Goal: Information Seeking & Learning: Understand process/instructions

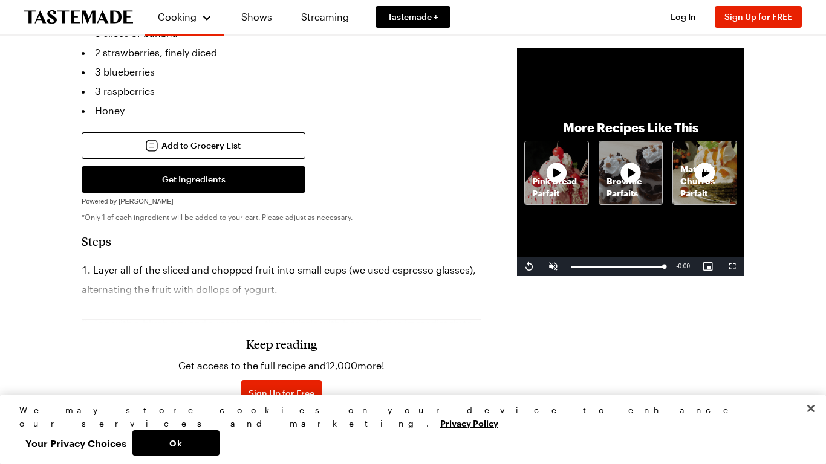
scroll to position [393, 0]
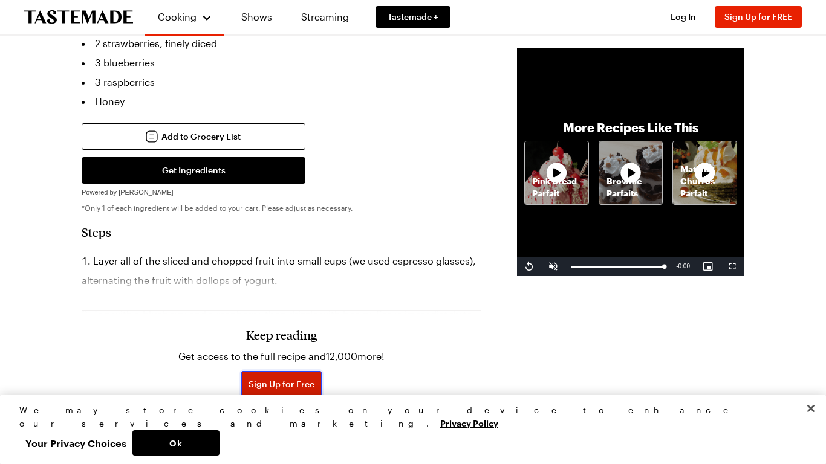
click at [248, 378] on span "Sign Up for Free" at bounding box center [281, 384] width 66 height 12
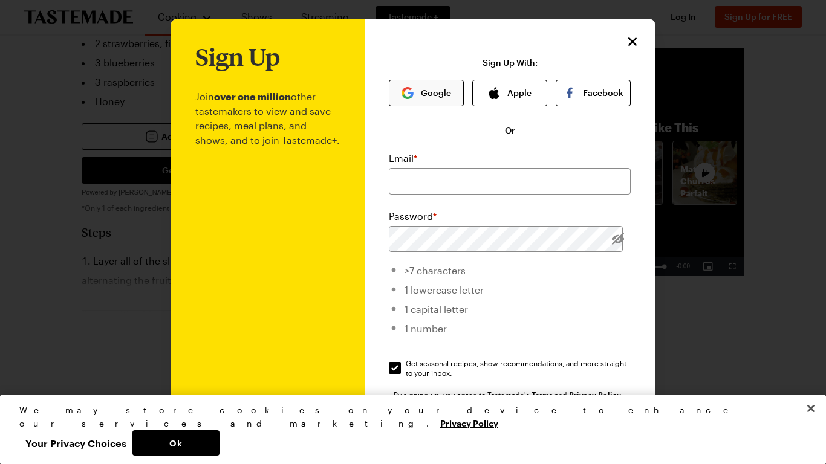
click at [425, 96] on button "Google" at bounding box center [426, 93] width 75 height 27
click at [815, 287] on div at bounding box center [413, 232] width 826 height 464
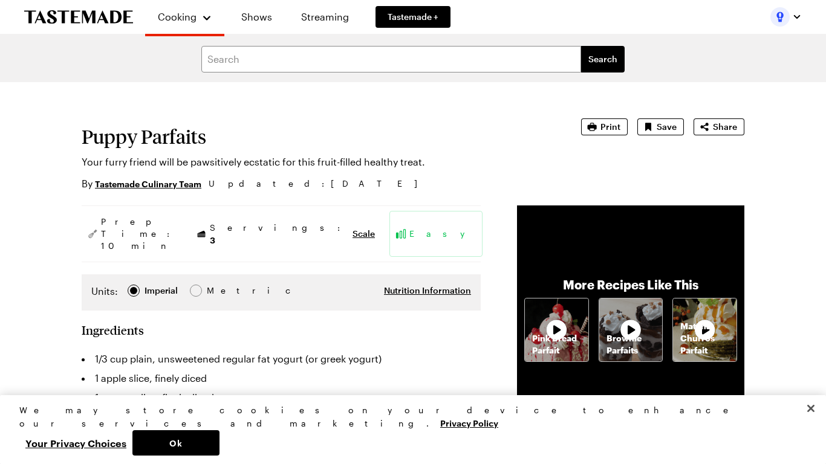
scroll to position [189, 0]
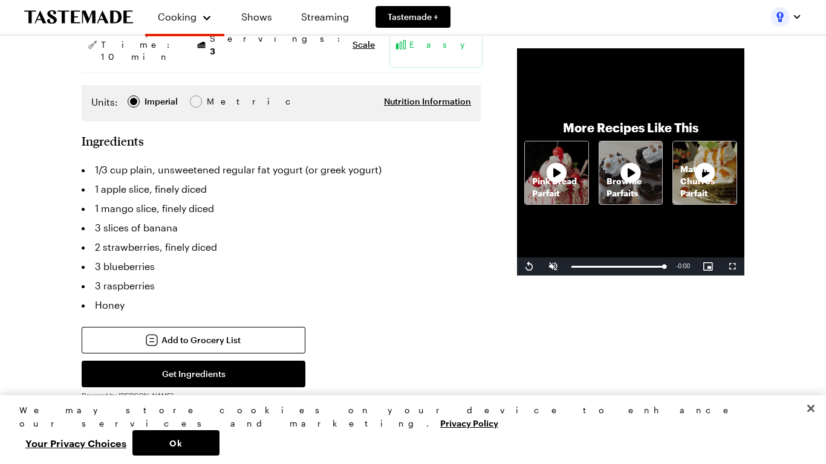
type textarea "x"
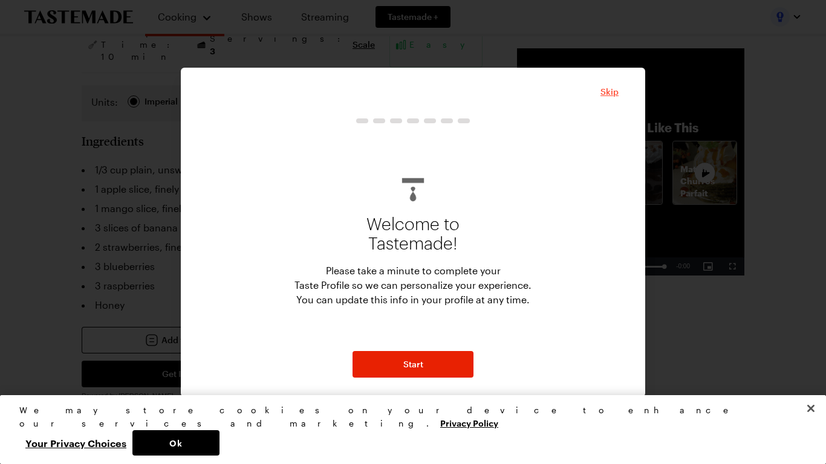
click at [609, 89] on span "Skip" at bounding box center [609, 92] width 18 height 12
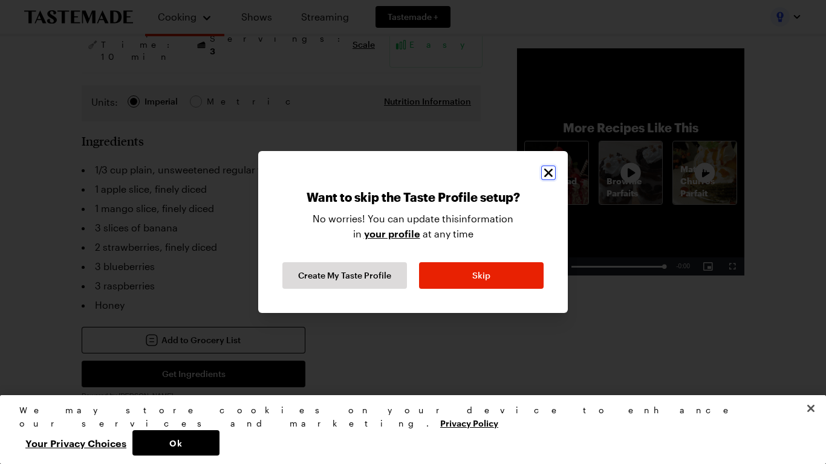
click at [543, 171] on icon "Close" at bounding box center [548, 173] width 15 height 15
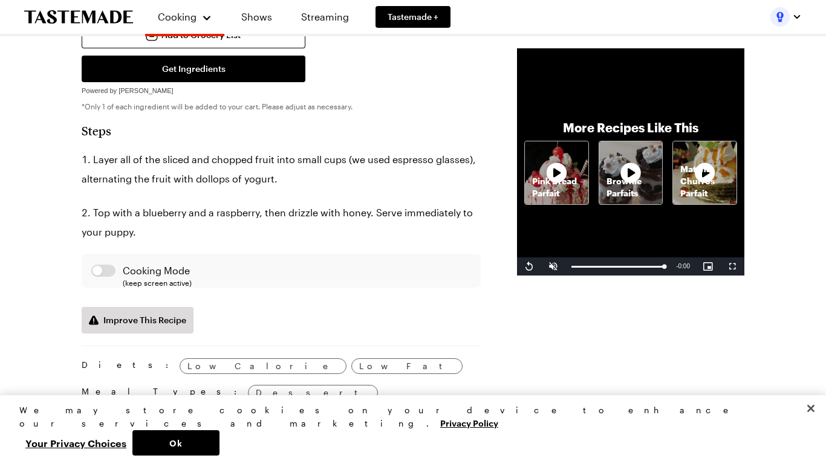
scroll to position [494, 0]
drag, startPoint x: 65, startPoint y: 125, endPoint x: 82, endPoint y: 146, distance: 27.2
click at [82, 146] on div "Puppy Parfaits Your furry friend will be pawsitively ecstatic for this fruit-fi…" at bounding box center [412, 367] width 735 height 1559
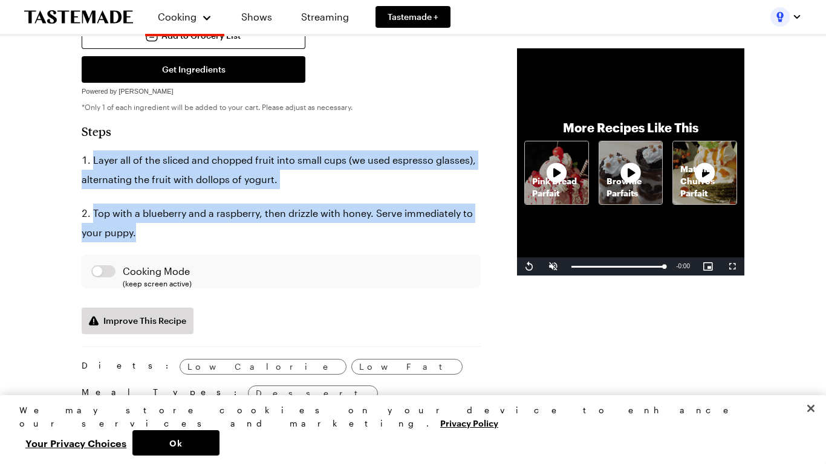
drag, startPoint x: 76, startPoint y: 132, endPoint x: 270, endPoint y: 213, distance: 209.5
click at [270, 213] on div "Puppy Parfaits Your furry friend will be pawsitively ecstatic for this fruit-fi…" at bounding box center [412, 367] width 735 height 1559
copy ol "Layer all of the sliced and chopped fruit into small cups (we used espresso gla…"
click at [271, 213] on li "Top with a blueberry and a raspberry, then drizzle with honey. Serve immediatel…" at bounding box center [281, 223] width 399 height 39
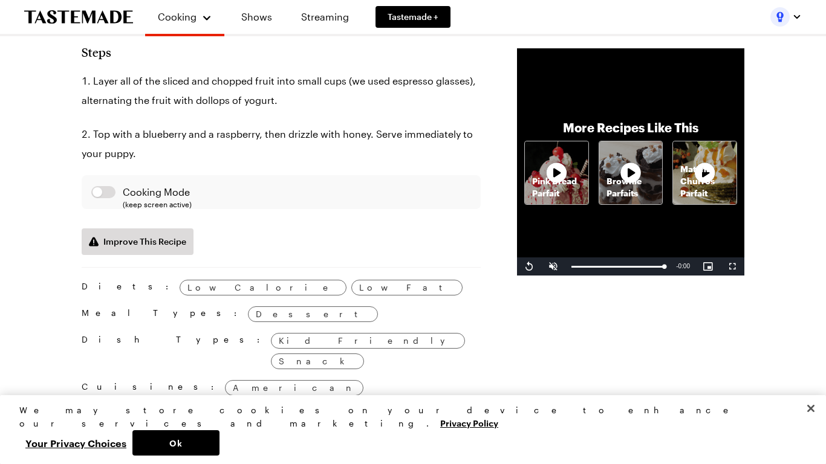
scroll to position [575, 0]
click at [79, 257] on div "Puppy Parfaits Your furry friend will be pawsitively ecstatic for this fruit-fi…" at bounding box center [412, 286] width 735 height 1559
